Goal: Navigation & Orientation: Understand site structure

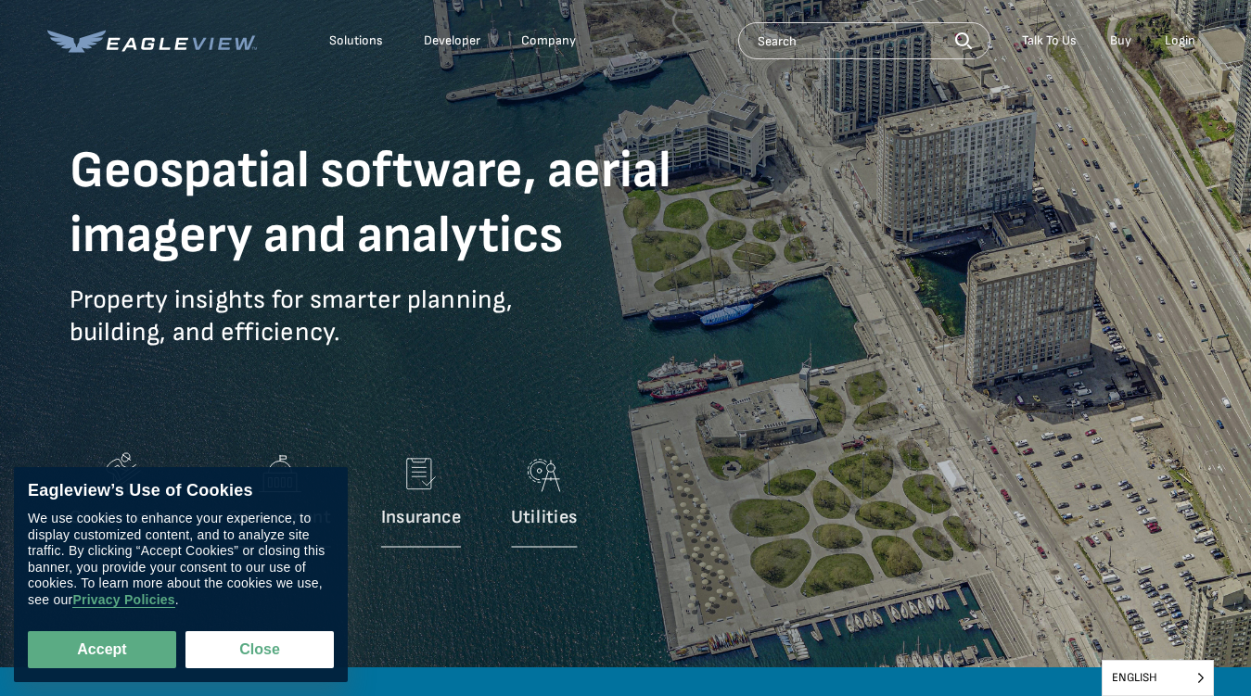
click at [625, 348] on p "Property insights for smarter planning, building, and efficiency." at bounding box center [404, 330] width 668 height 93
click at [356, 41] on div "Solutions" at bounding box center [356, 40] width 54 height 17
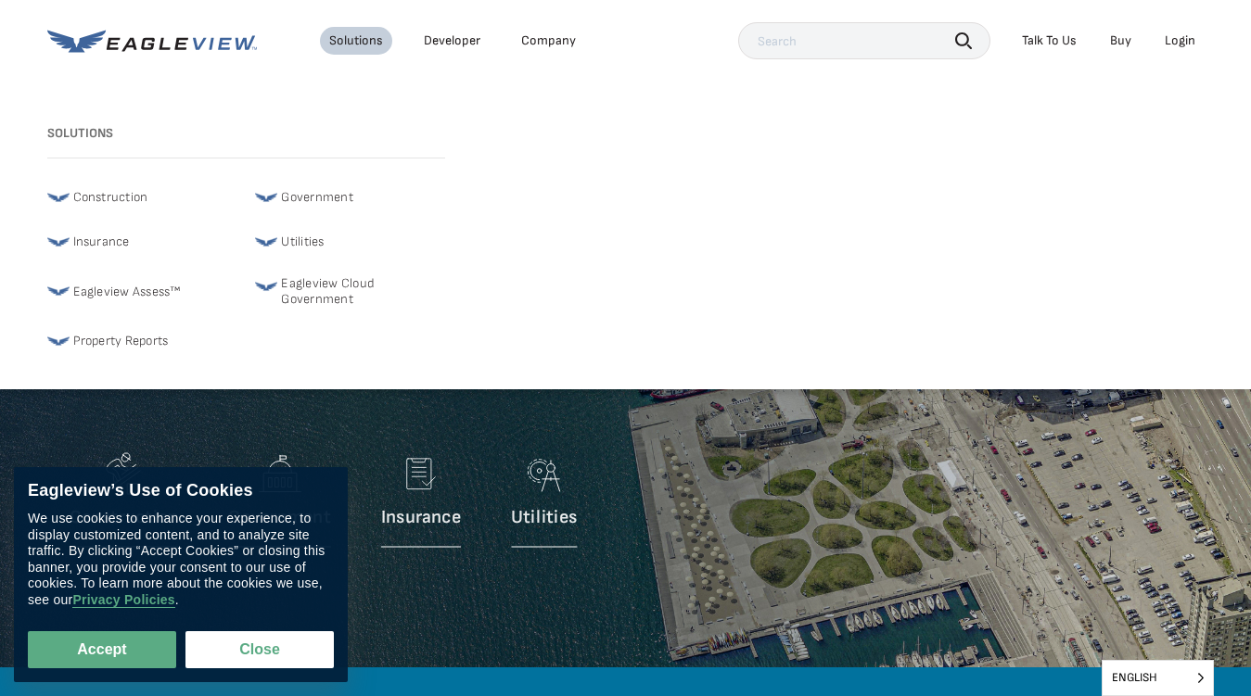
click at [547, 41] on div "Company" at bounding box center [548, 40] width 55 height 17
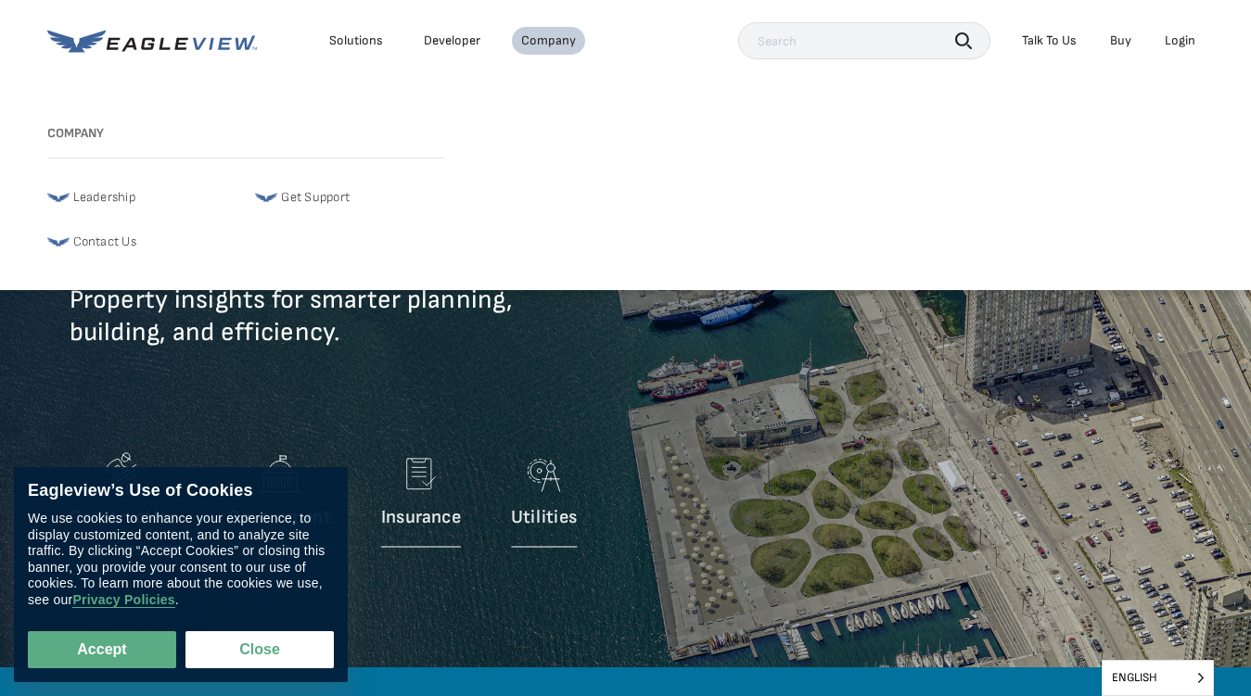
click at [963, 40] on icon "button" at bounding box center [963, 40] width 17 height 17
click at [1049, 41] on div "Talk To Us" at bounding box center [1049, 40] width 55 height 17
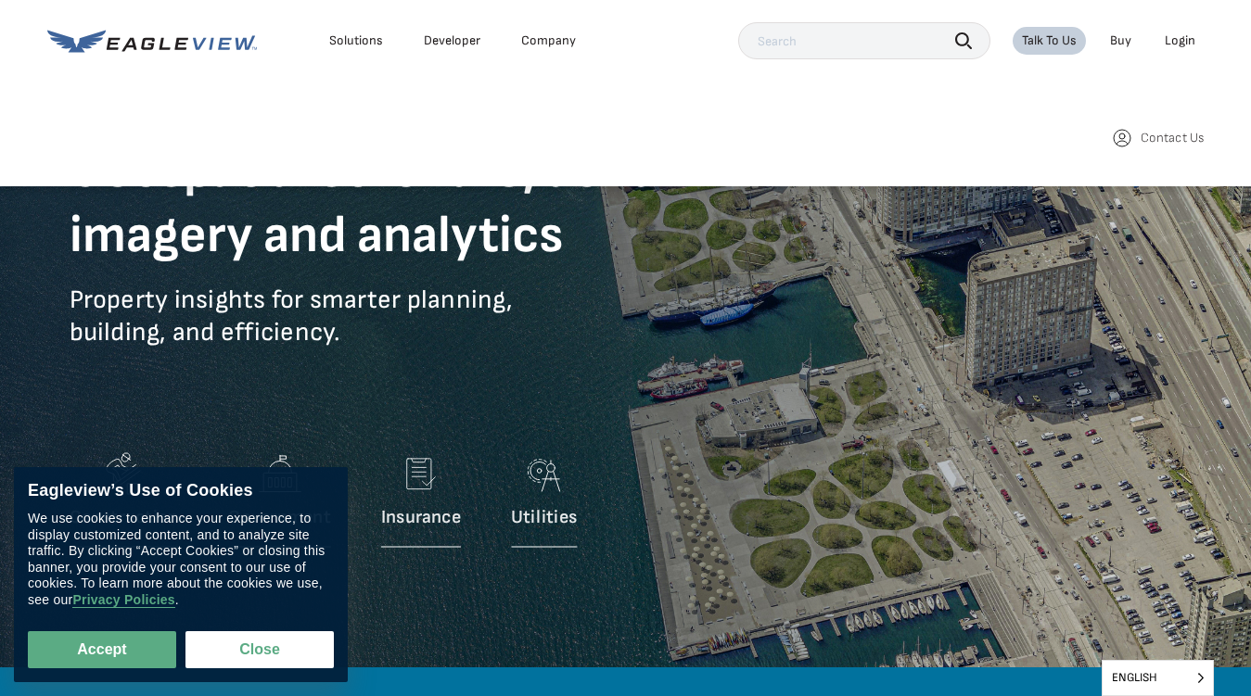
click at [1179, 41] on div "Login" at bounding box center [1180, 40] width 31 height 17
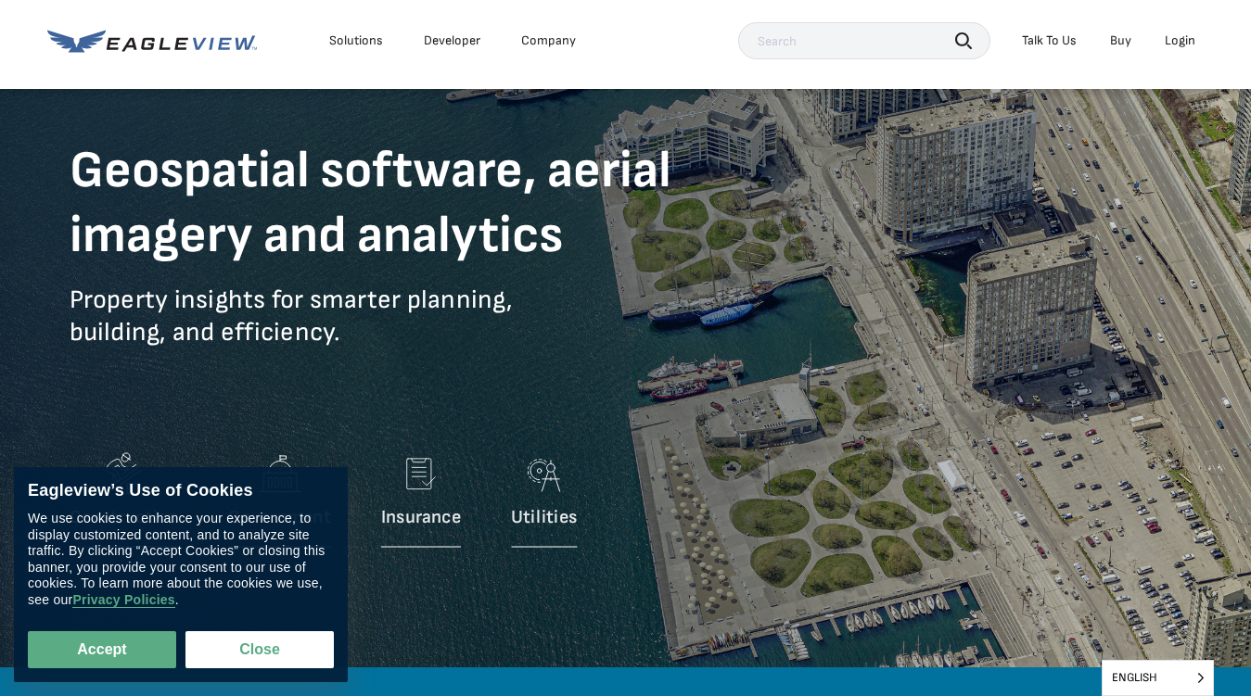
click at [102, 650] on button "Accept" at bounding box center [102, 649] width 148 height 37
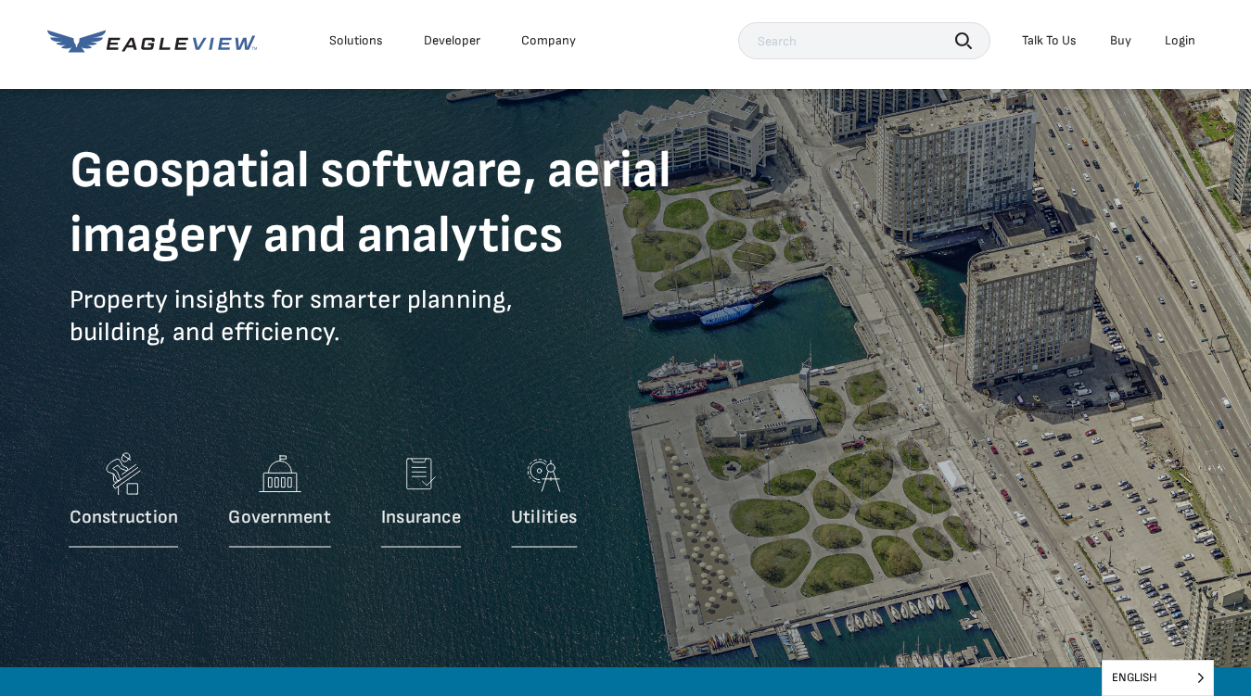
click at [260, 650] on button "Close" at bounding box center [255, 646] width 141 height 35
checkbox input "false"
click at [1157, 678] on span "English" at bounding box center [1157, 678] width 110 height 34
click at [0, 0] on input "English" at bounding box center [0, 0] width 0 height 0
